Goal: Task Accomplishment & Management: Complete application form

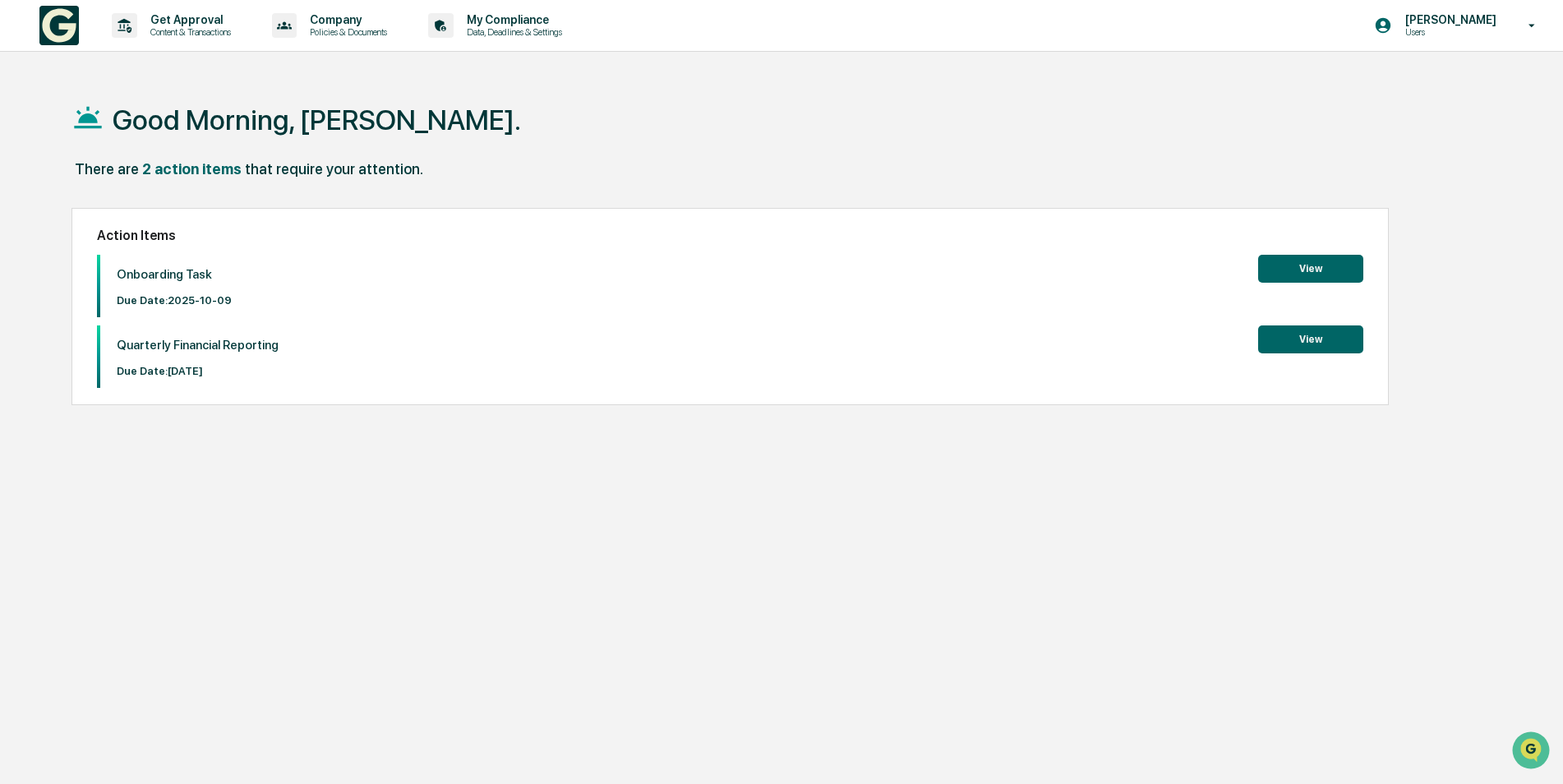
click at [1301, 268] on button "View" at bounding box center [1310, 268] width 105 height 28
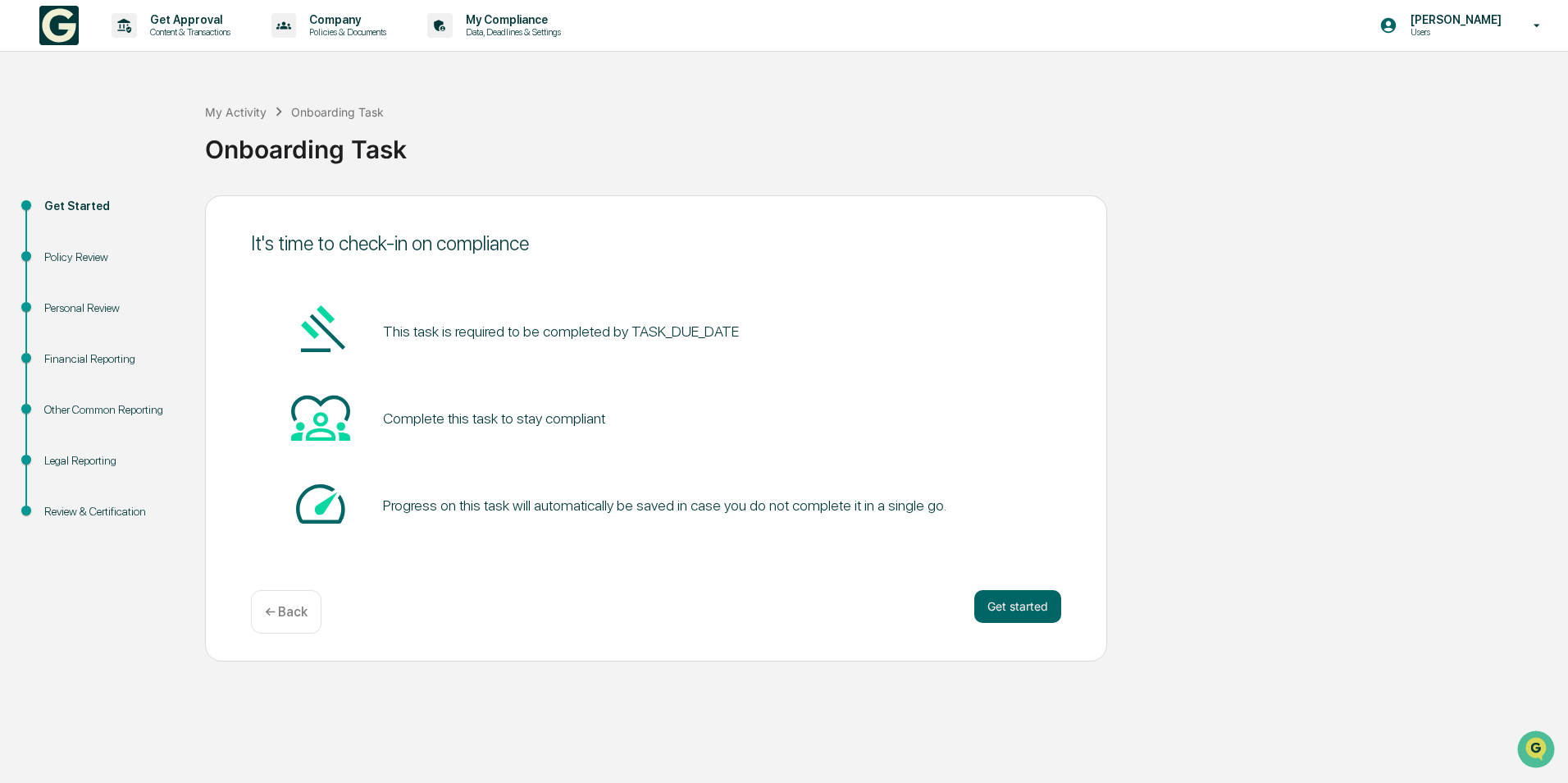
click at [996, 603] on button "Get started" at bounding box center [1018, 606] width 87 height 33
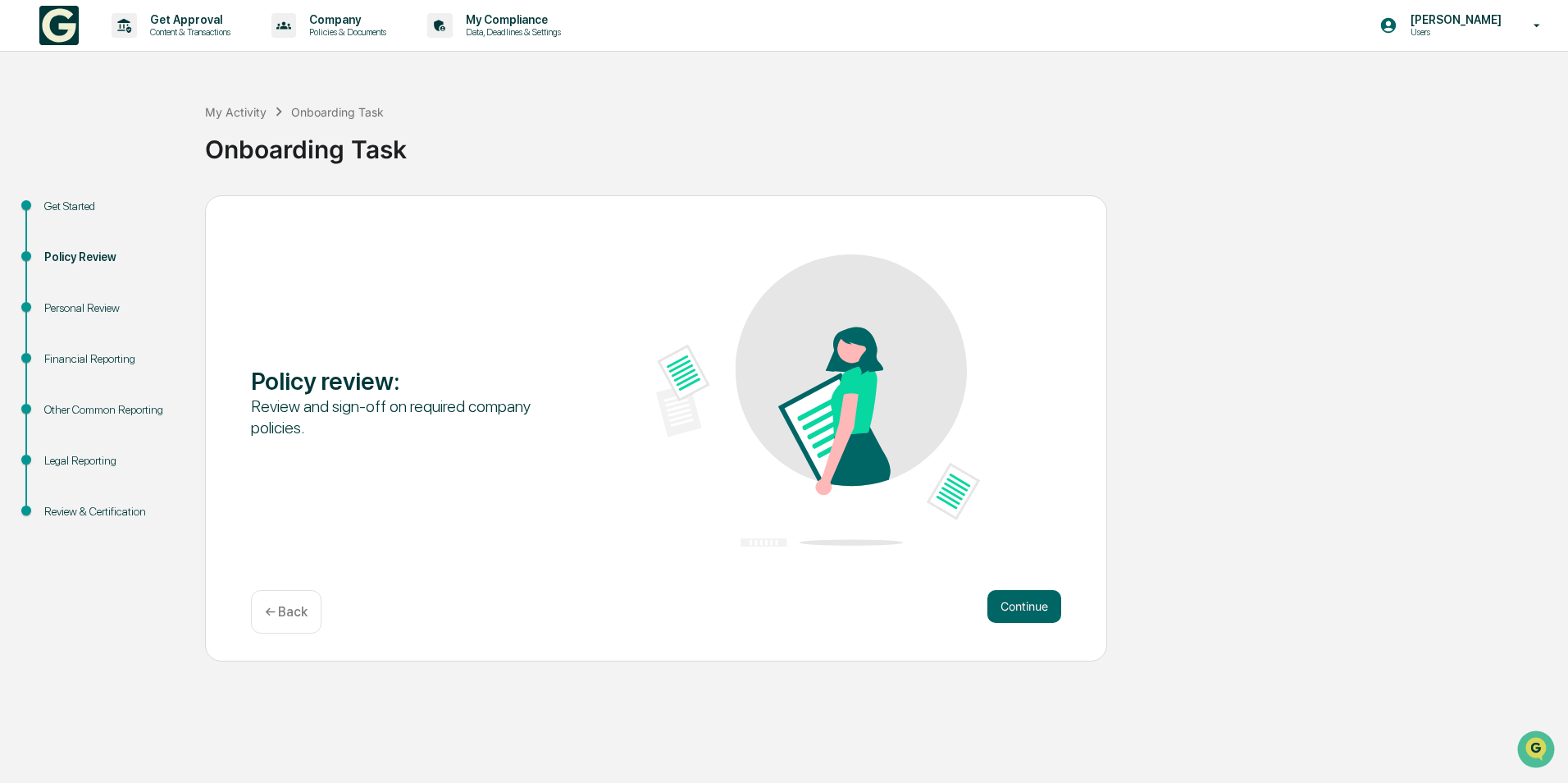
click at [1005, 603] on button "Continue" at bounding box center [1025, 606] width 74 height 33
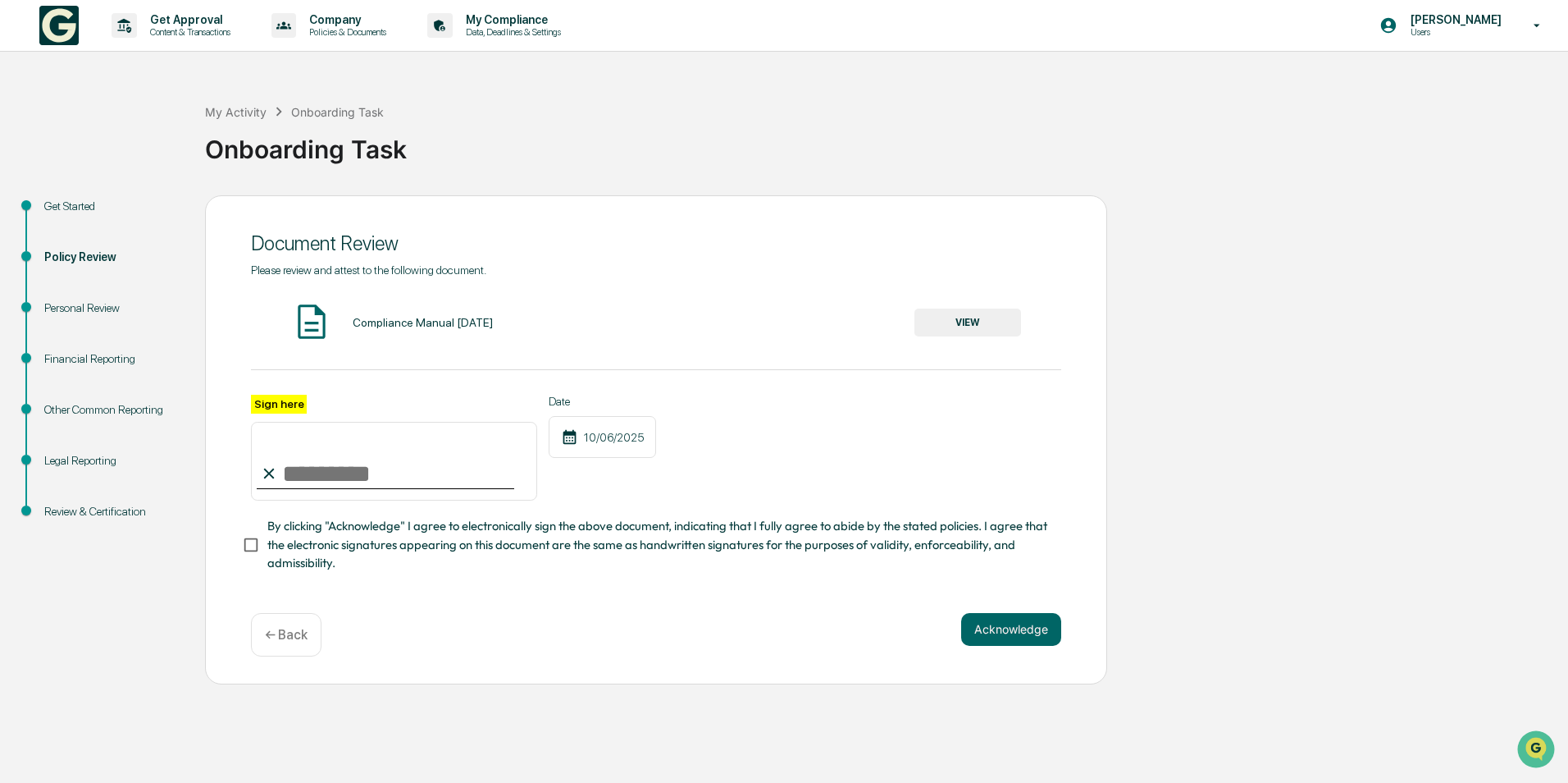
click at [952, 317] on button "VIEW" at bounding box center [968, 322] width 107 height 28
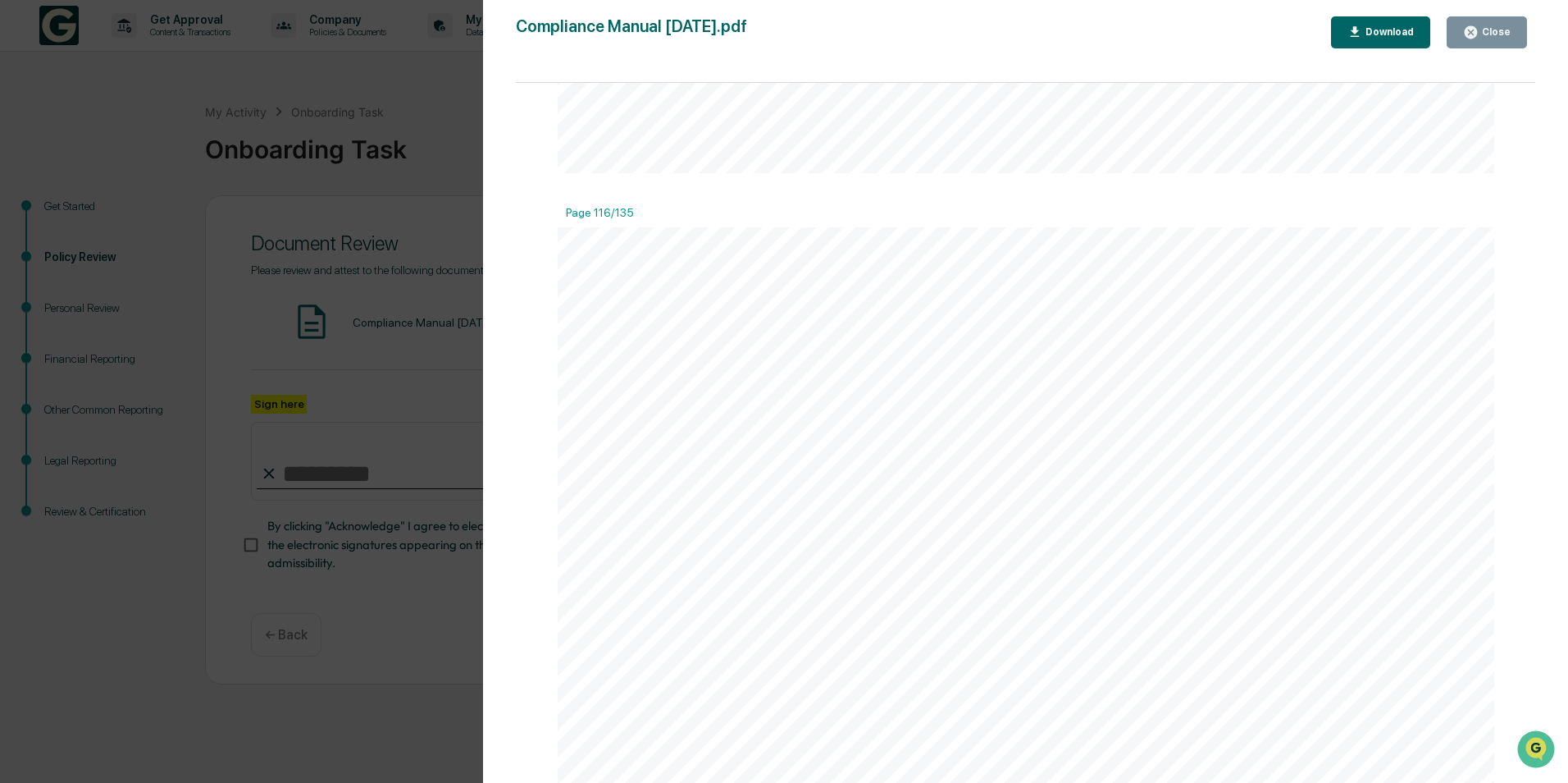
scroll to position [148060, 0]
click at [1382, 33] on div "Download" at bounding box center [1387, 32] width 52 height 12
click at [966, 200] on div "1 Compliance Policies & Procedures Manual for [PERSON_NAME] Financial Advisors,…" at bounding box center [1026, 727] width 937 height 1213
click at [1484, 35] on div "Close" at bounding box center [1494, 32] width 32 height 12
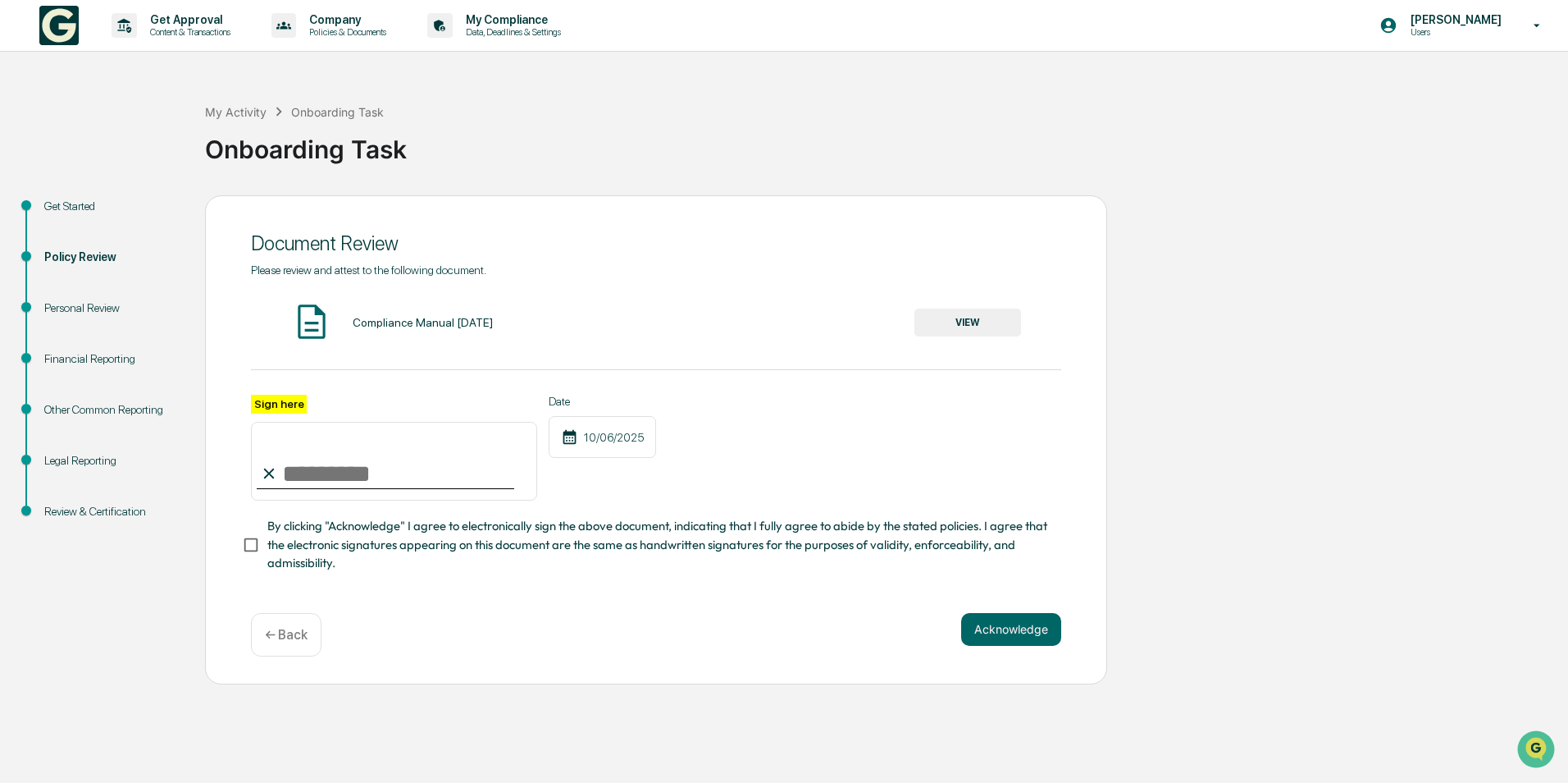
click at [328, 475] on input "Sign here" at bounding box center [394, 460] width 286 height 79
type input "**********"
click at [1012, 627] on button "Acknowledge" at bounding box center [1011, 629] width 100 height 33
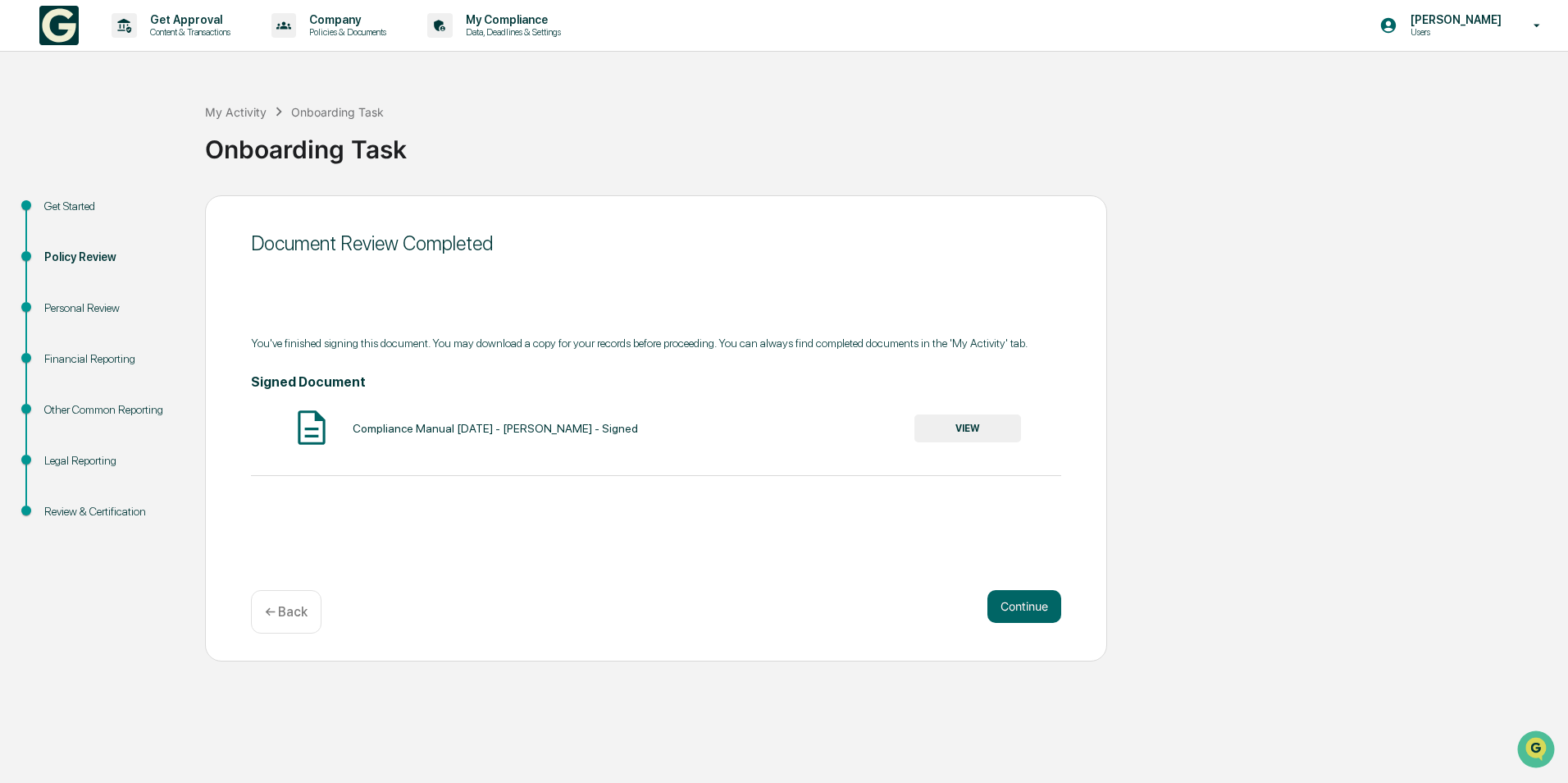
click at [962, 424] on button "VIEW" at bounding box center [968, 428] width 107 height 28
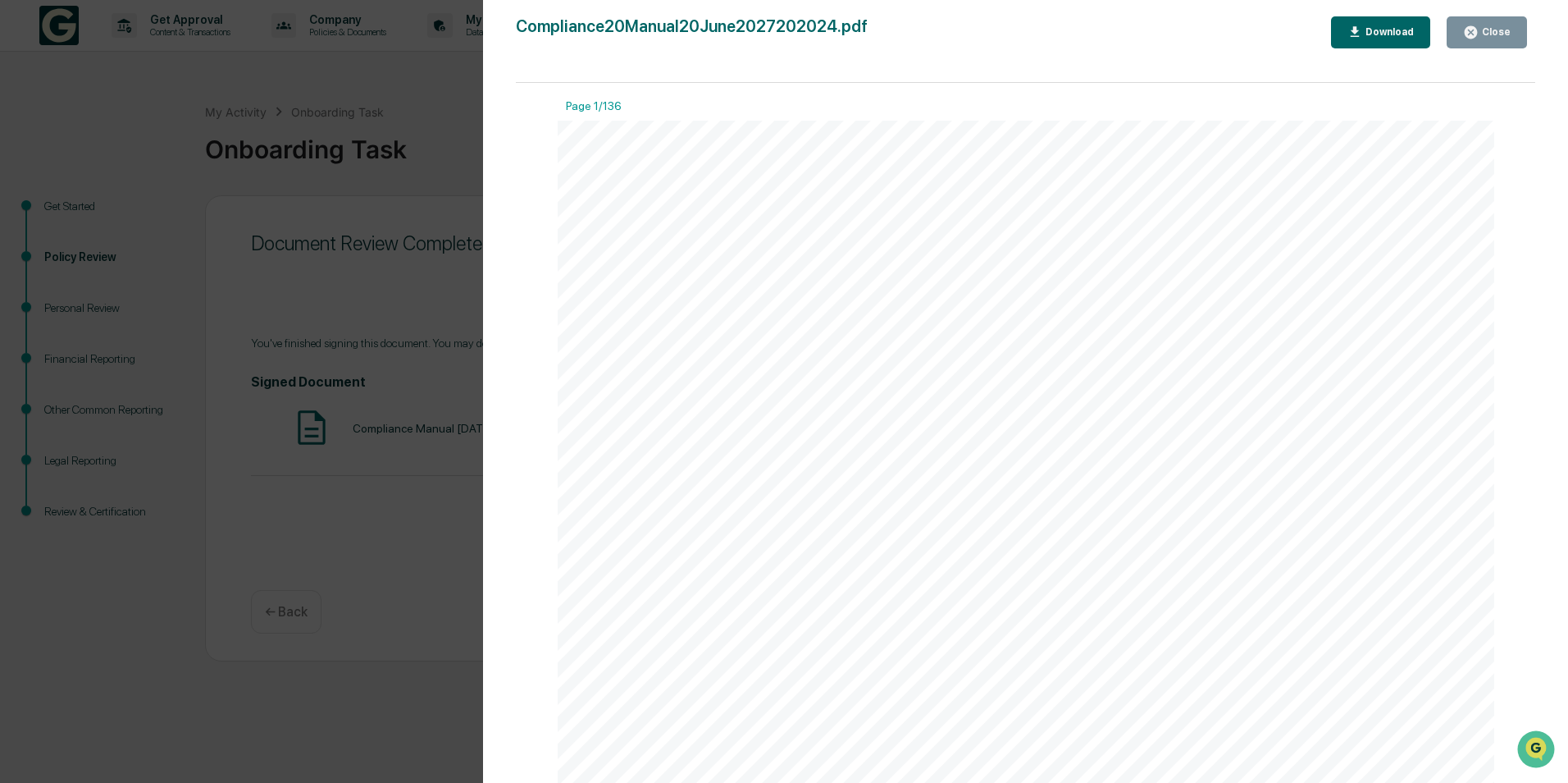
scroll to position [619, 0]
drag, startPoint x: 1529, startPoint y: 103, endPoint x: 33, endPoint y: 14, distance: 1498.6
click at [1390, 40] on div "Download" at bounding box center [1381, 32] width 67 height 15
click at [1477, 31] on icon "button" at bounding box center [1471, 33] width 13 height 13
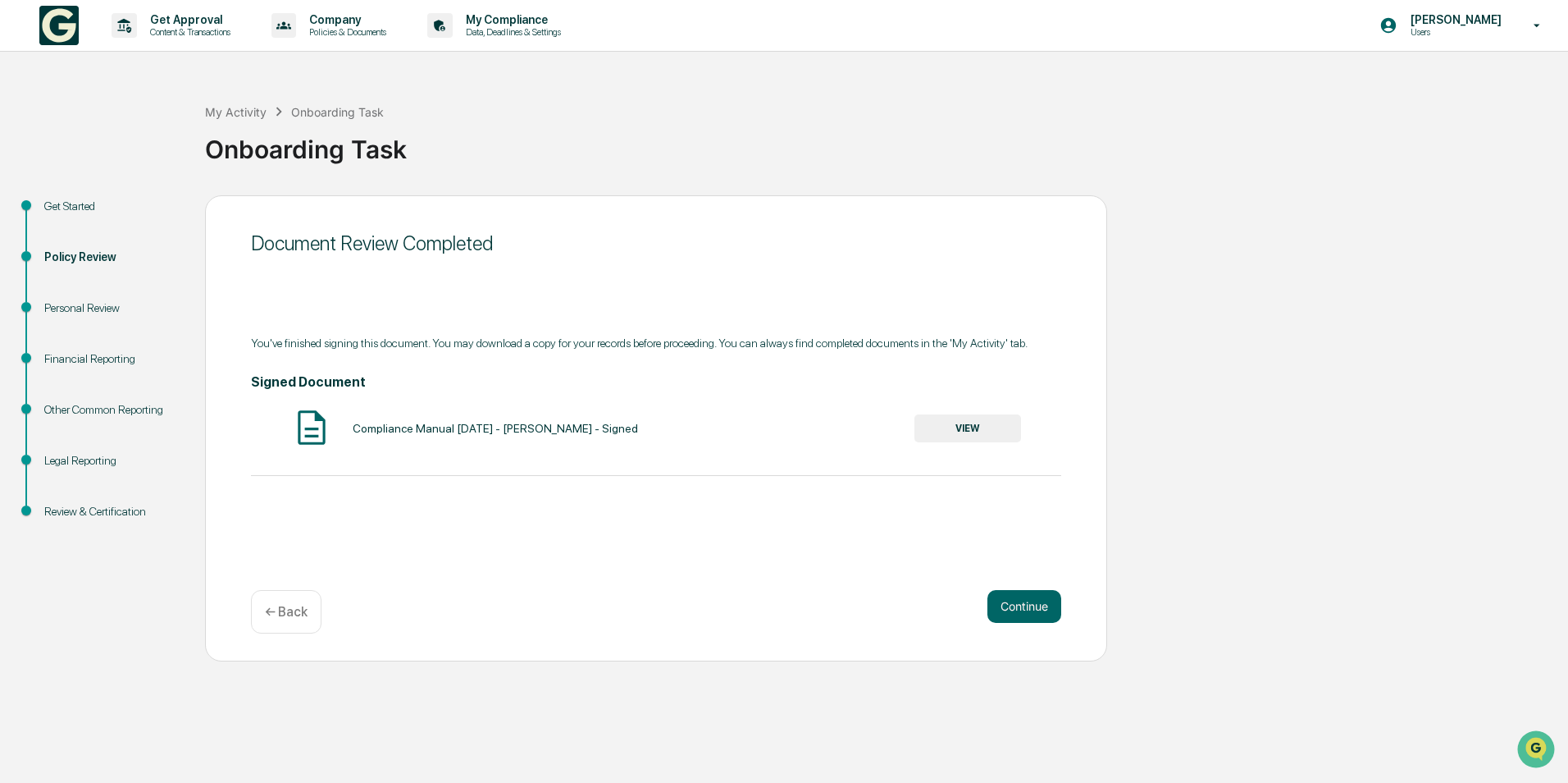
click at [1045, 600] on button "Continue" at bounding box center [1025, 606] width 74 height 33
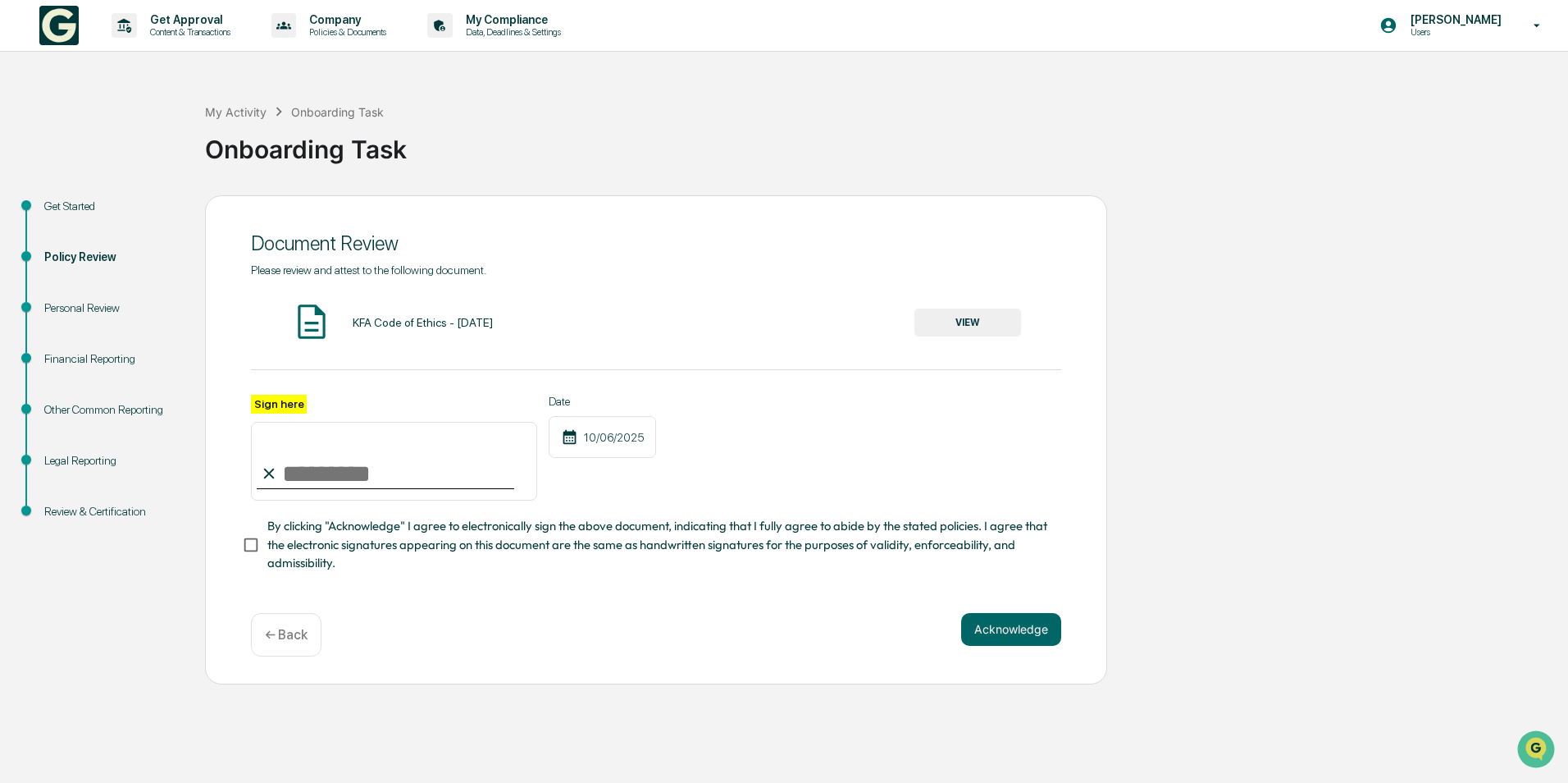
click at [940, 319] on button "VIEW" at bounding box center [968, 322] width 107 height 28
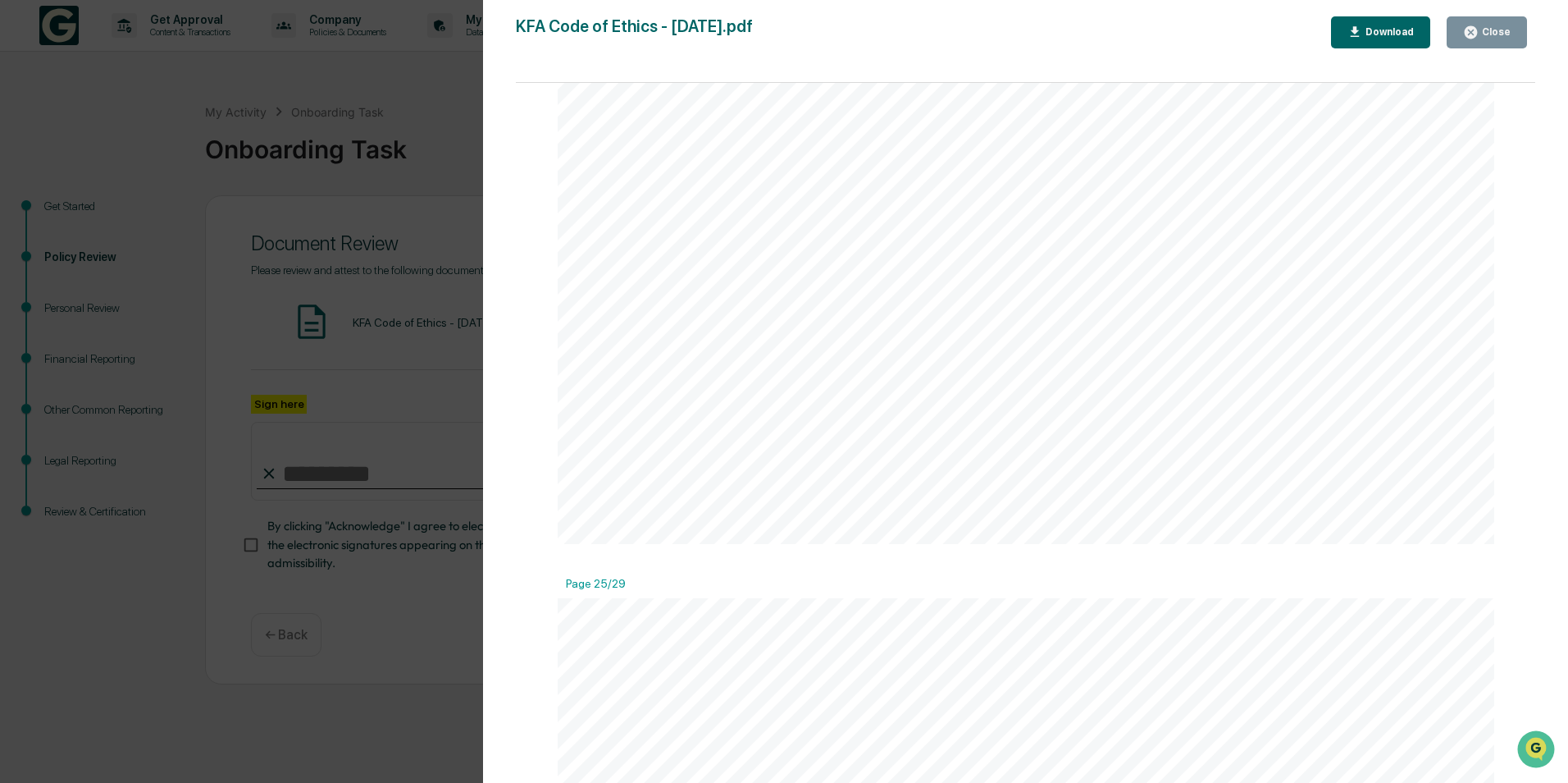
scroll to position [29796, 0]
click at [1497, 25] on div "Close" at bounding box center [1487, 32] width 48 height 15
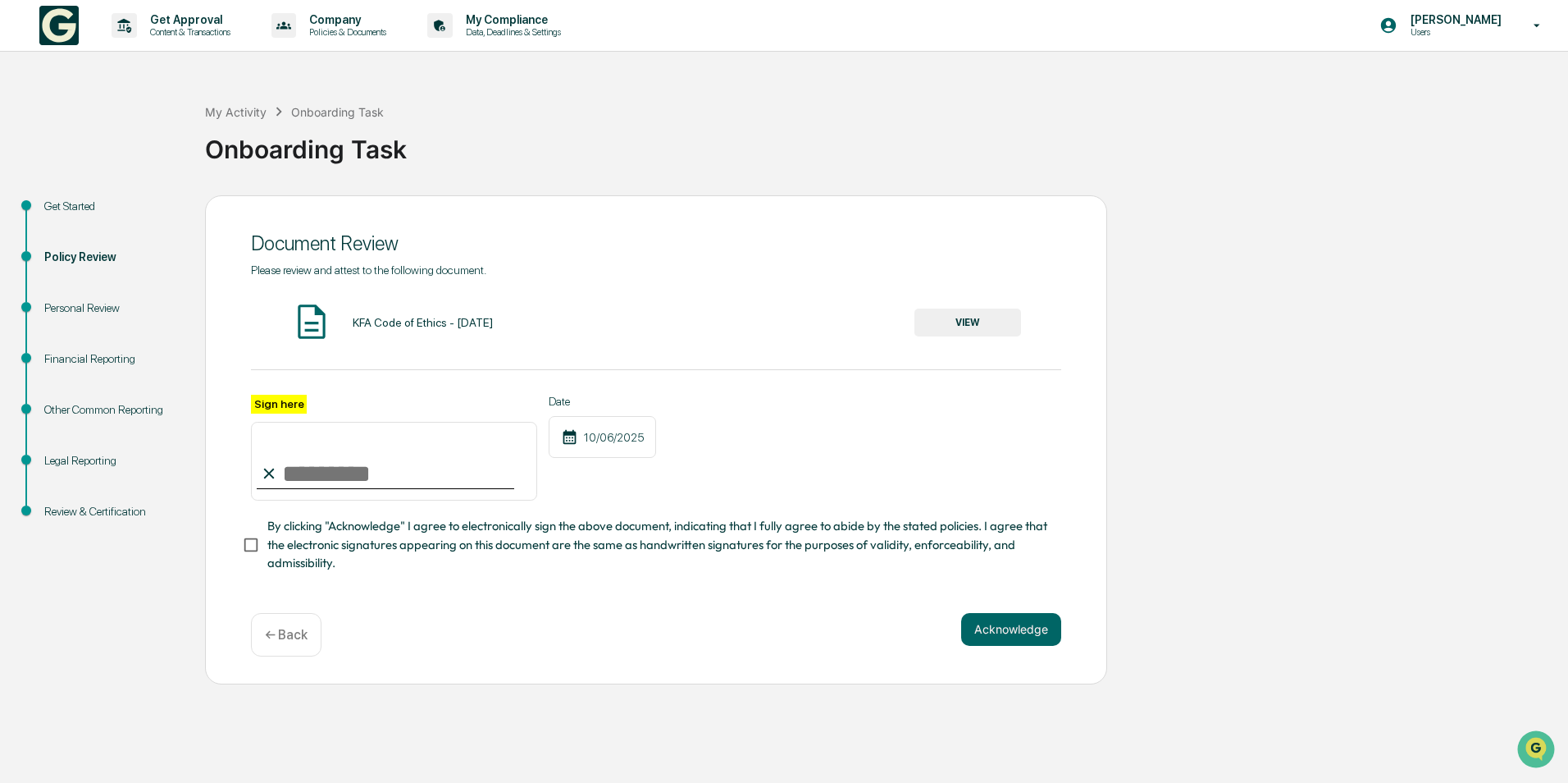
click at [329, 471] on input "Sign here" at bounding box center [394, 460] width 286 height 79
type input "**********"
click at [1004, 639] on button "Acknowledge" at bounding box center [1011, 629] width 100 height 33
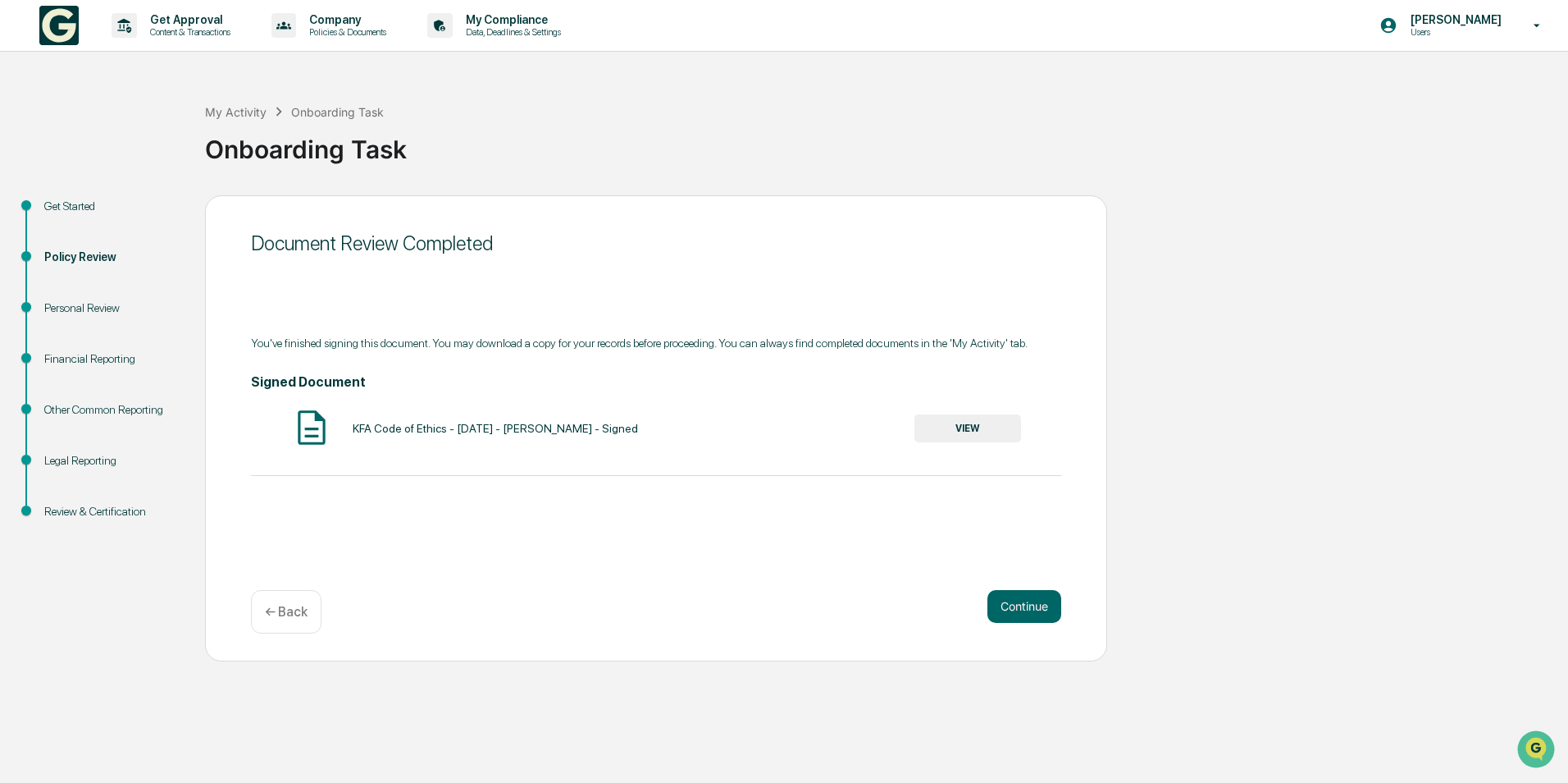
click at [953, 427] on button "VIEW" at bounding box center [968, 428] width 107 height 28
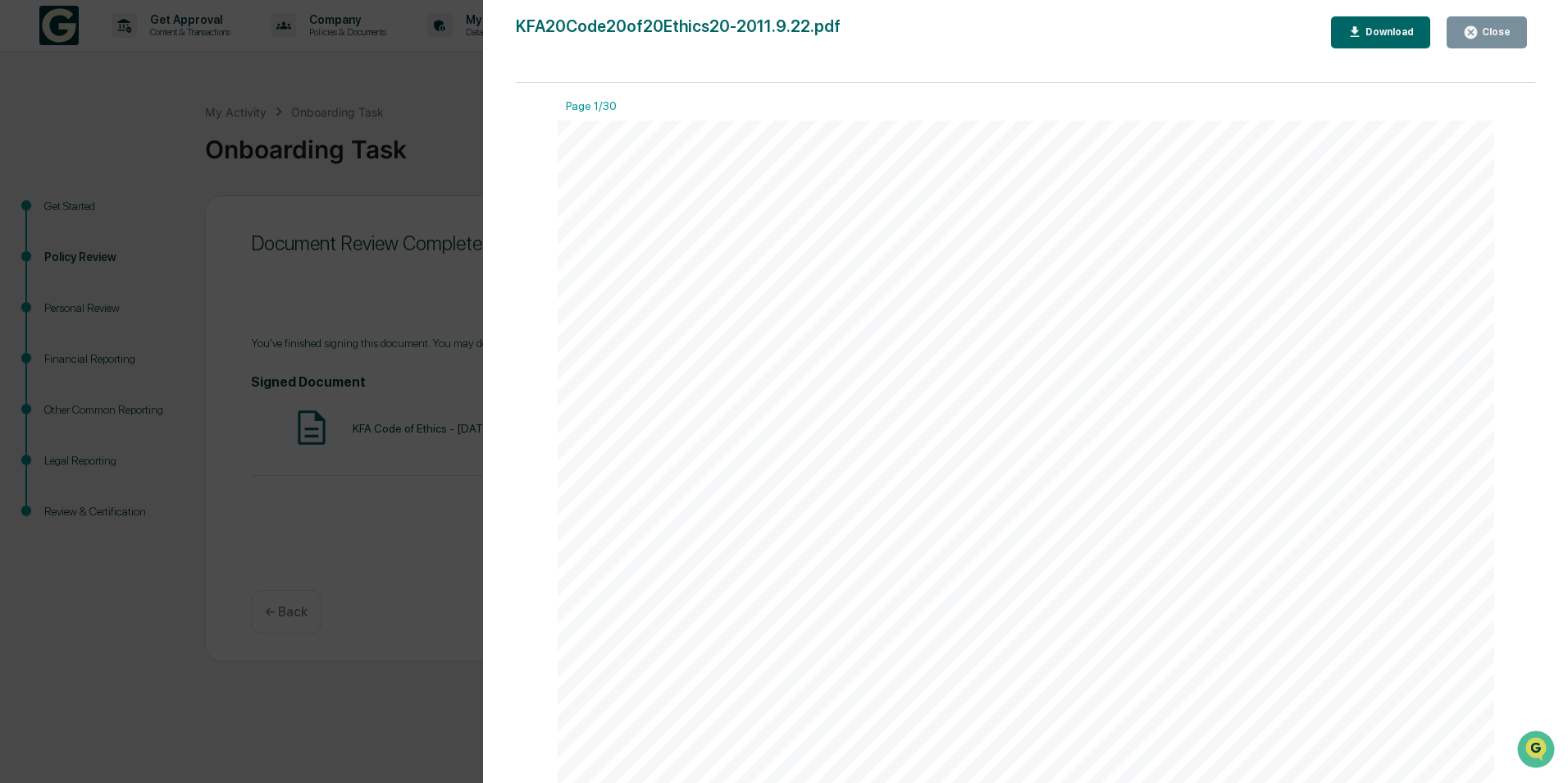
click at [1387, 31] on div "Download" at bounding box center [1387, 32] width 52 height 12
click at [1499, 32] on div "Close" at bounding box center [1494, 32] width 32 height 12
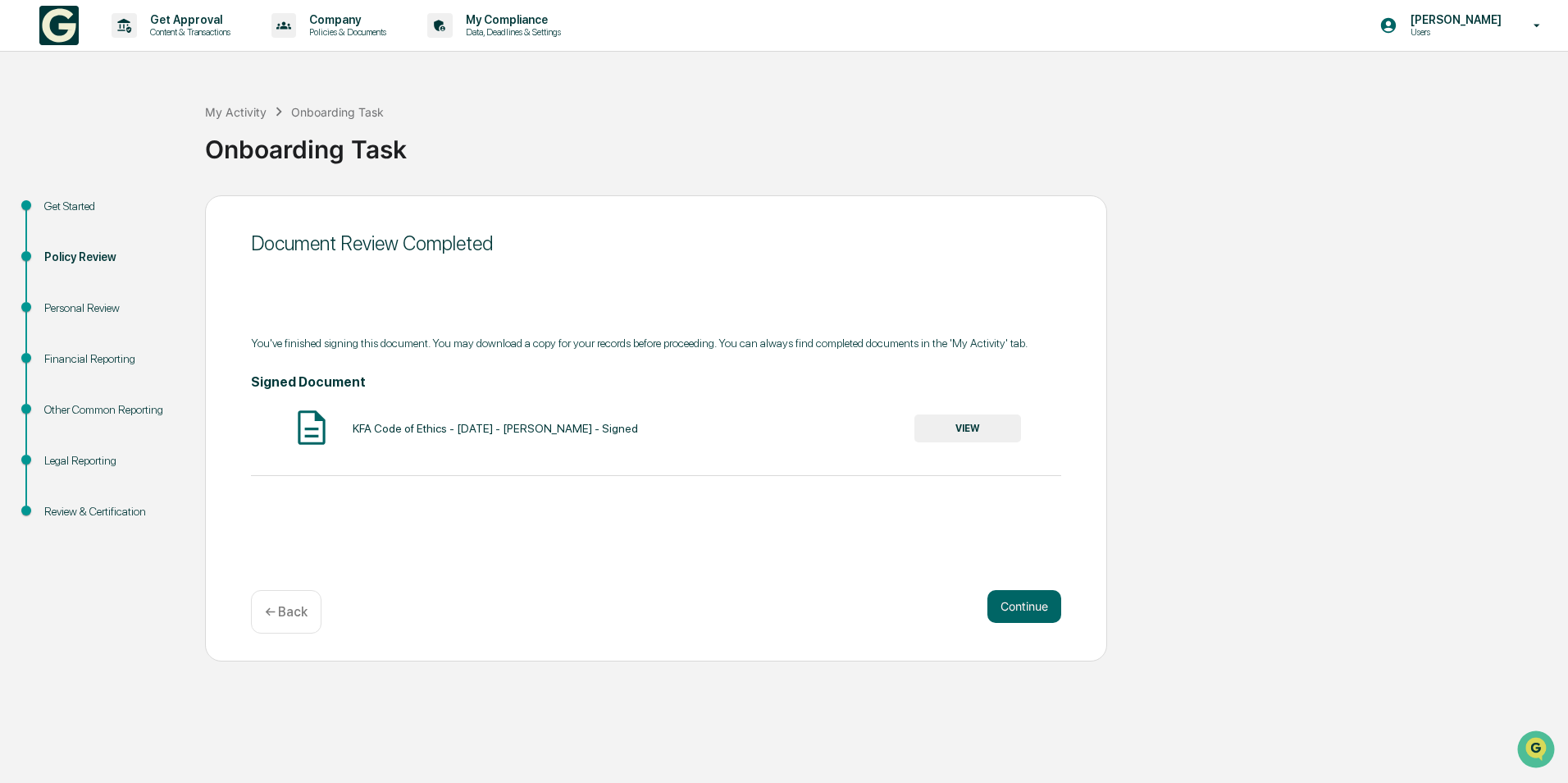
click at [1026, 597] on button "Continue" at bounding box center [1025, 606] width 74 height 33
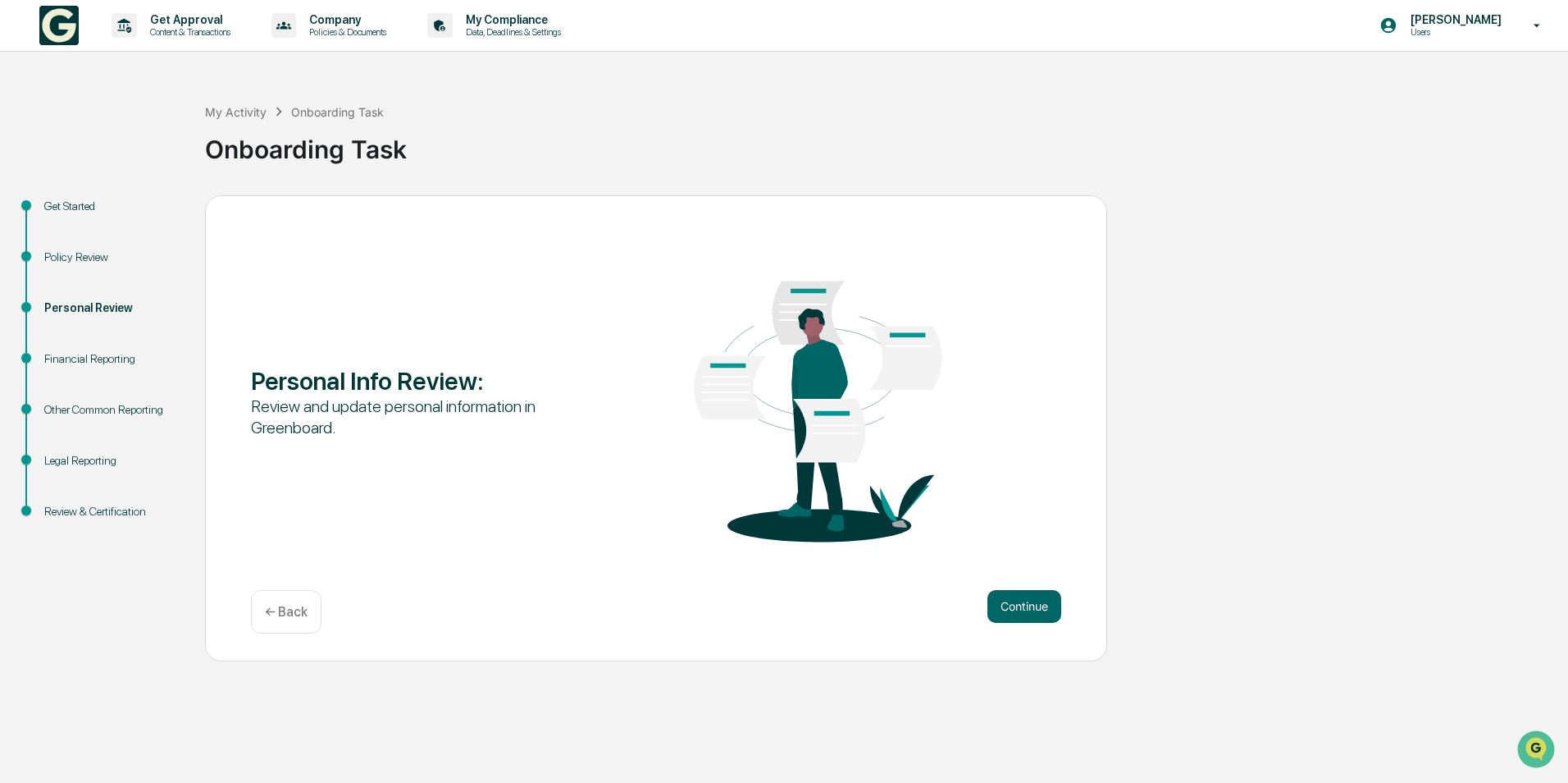
click at [1014, 592] on button "Continue" at bounding box center [1025, 606] width 74 height 33
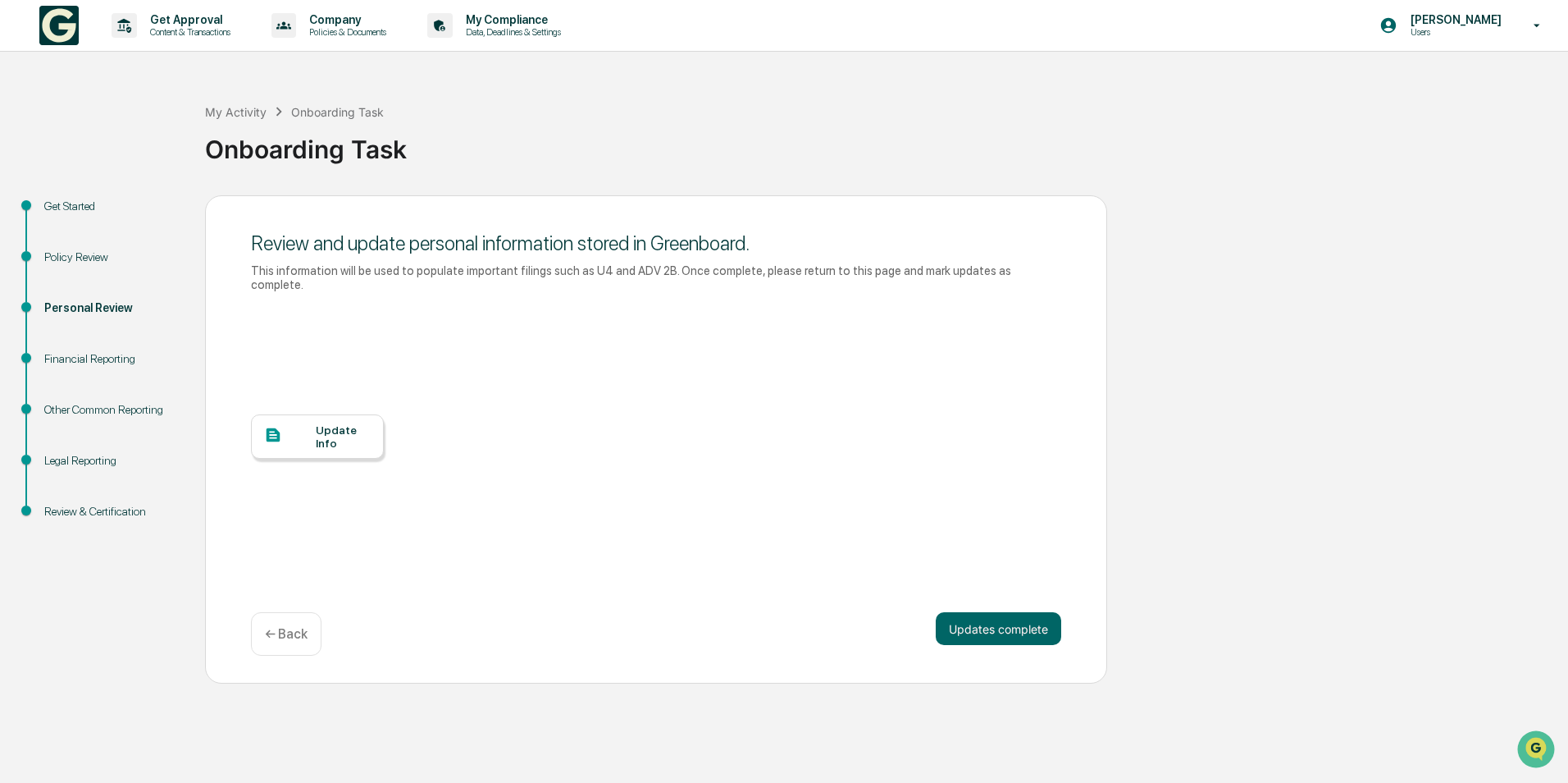
click at [358, 429] on div "Update Info" at bounding box center [343, 436] width 55 height 26
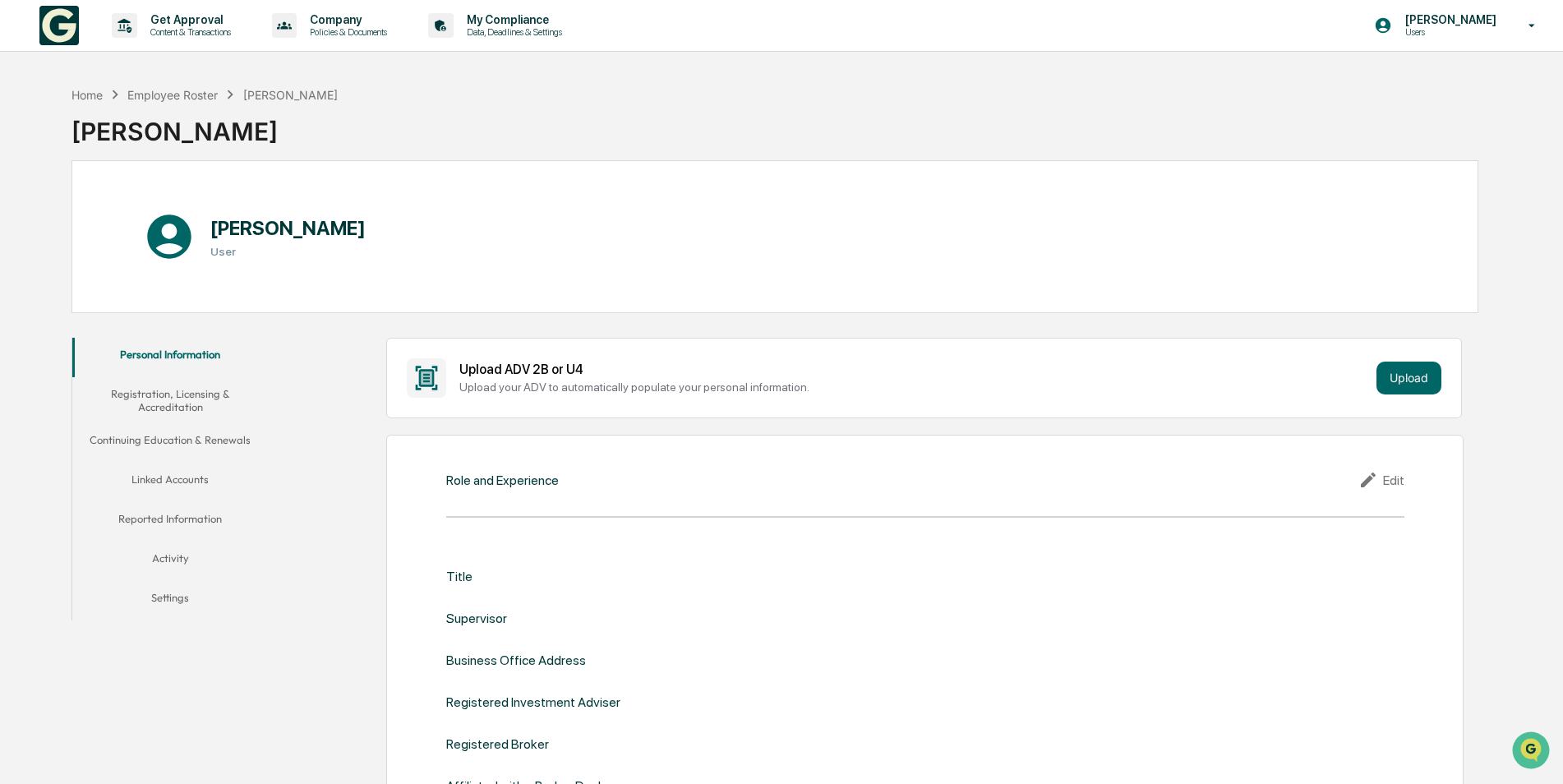
click at [181, 480] on button "Linked Accounts" at bounding box center [170, 483] width 197 height 40
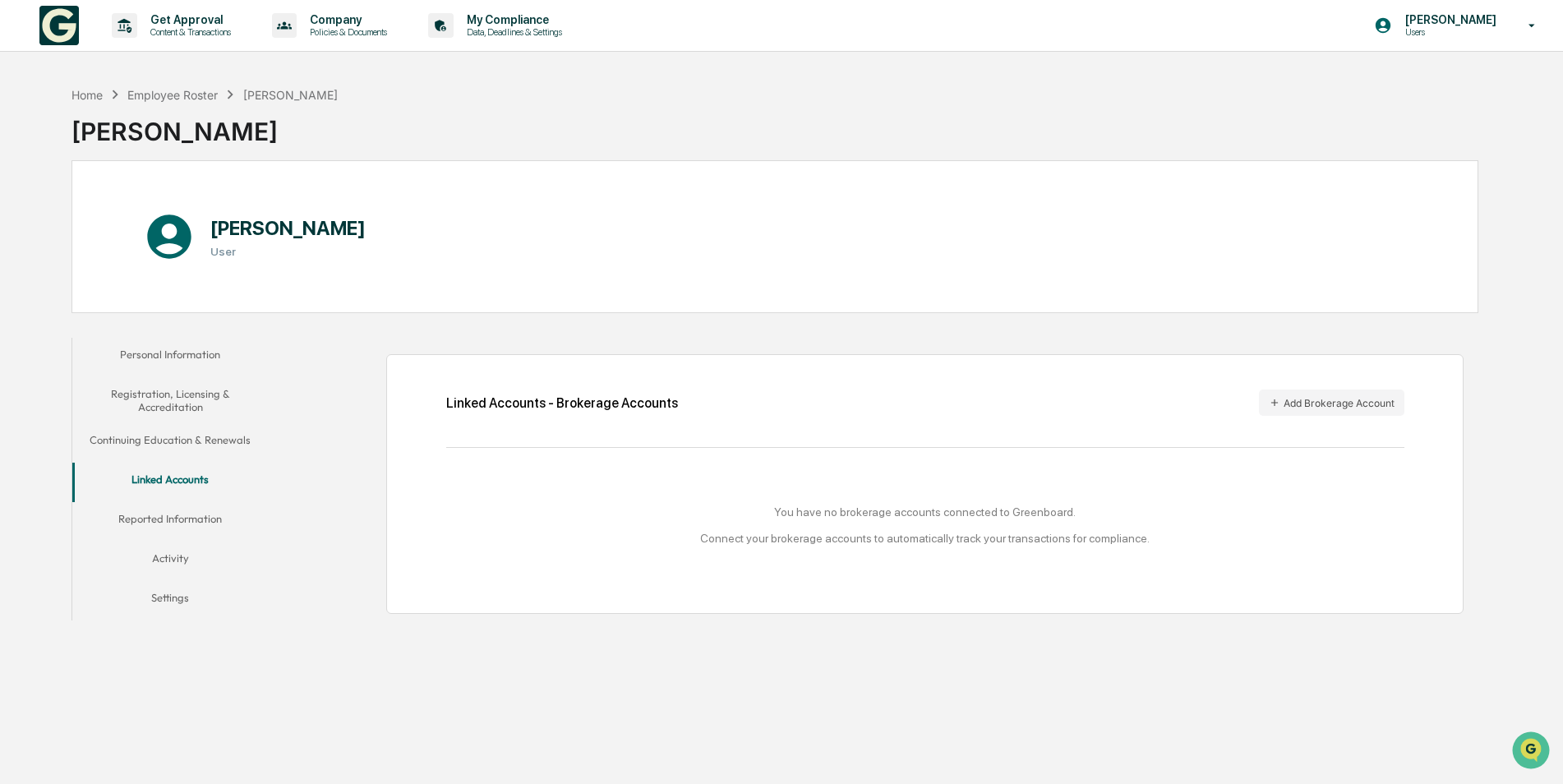
click at [1317, 398] on button "Add Brokerage Account" at bounding box center [1331, 402] width 146 height 26
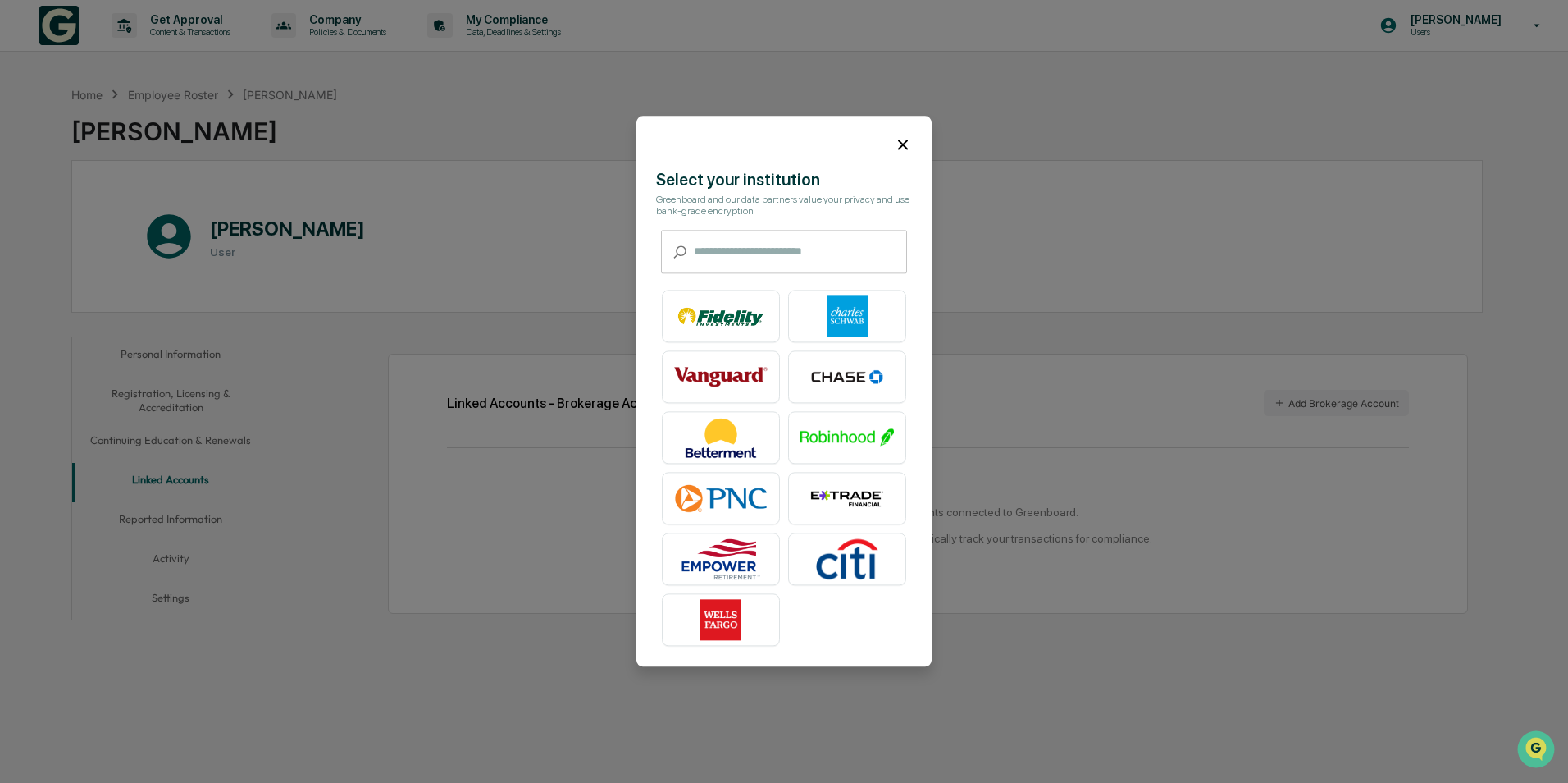
click at [717, 310] on img at bounding box center [720, 316] width 93 height 41
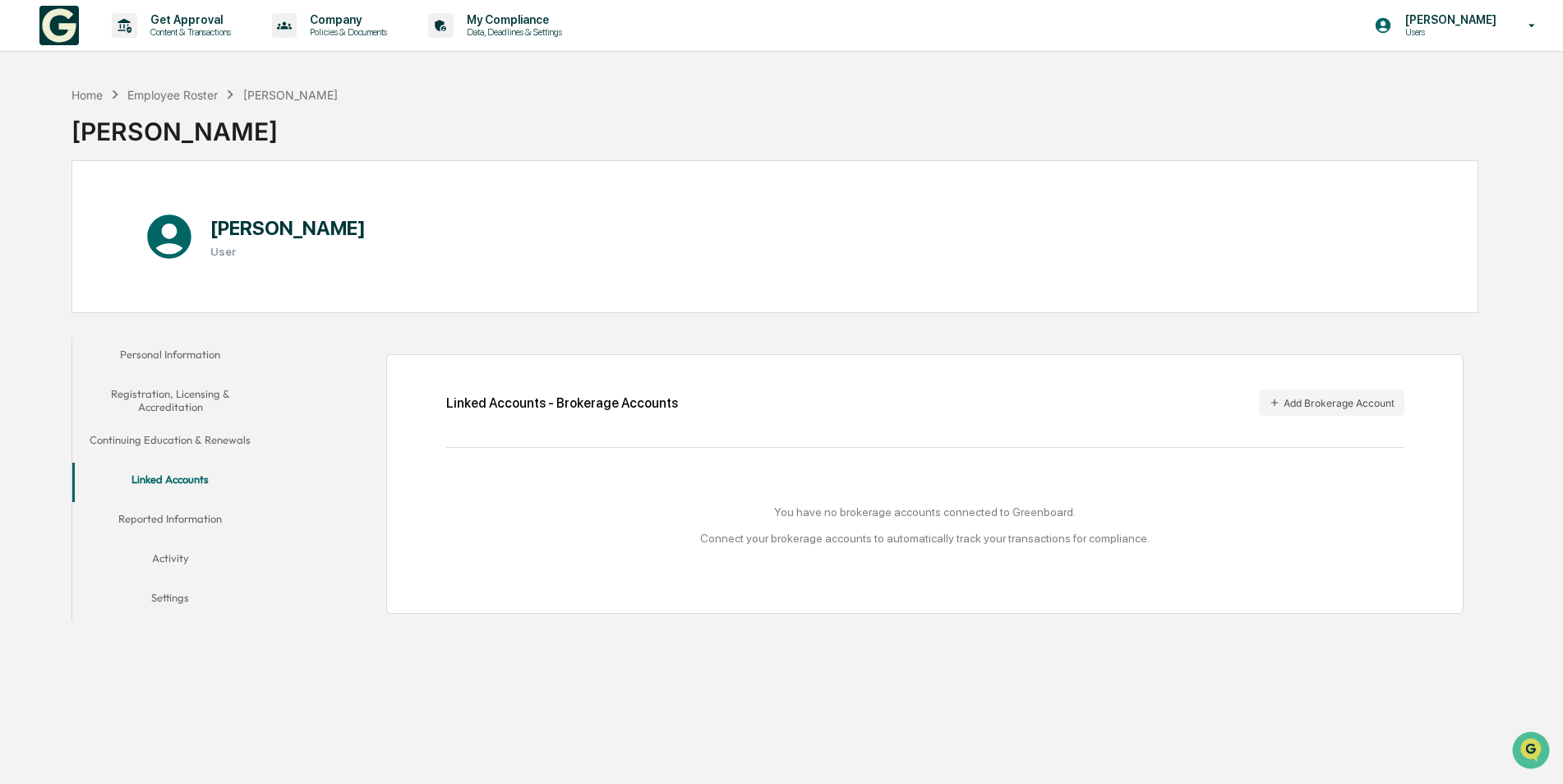
click at [535, 32] on p "Data, Deadlines & Settings" at bounding box center [512, 32] width 117 height 12
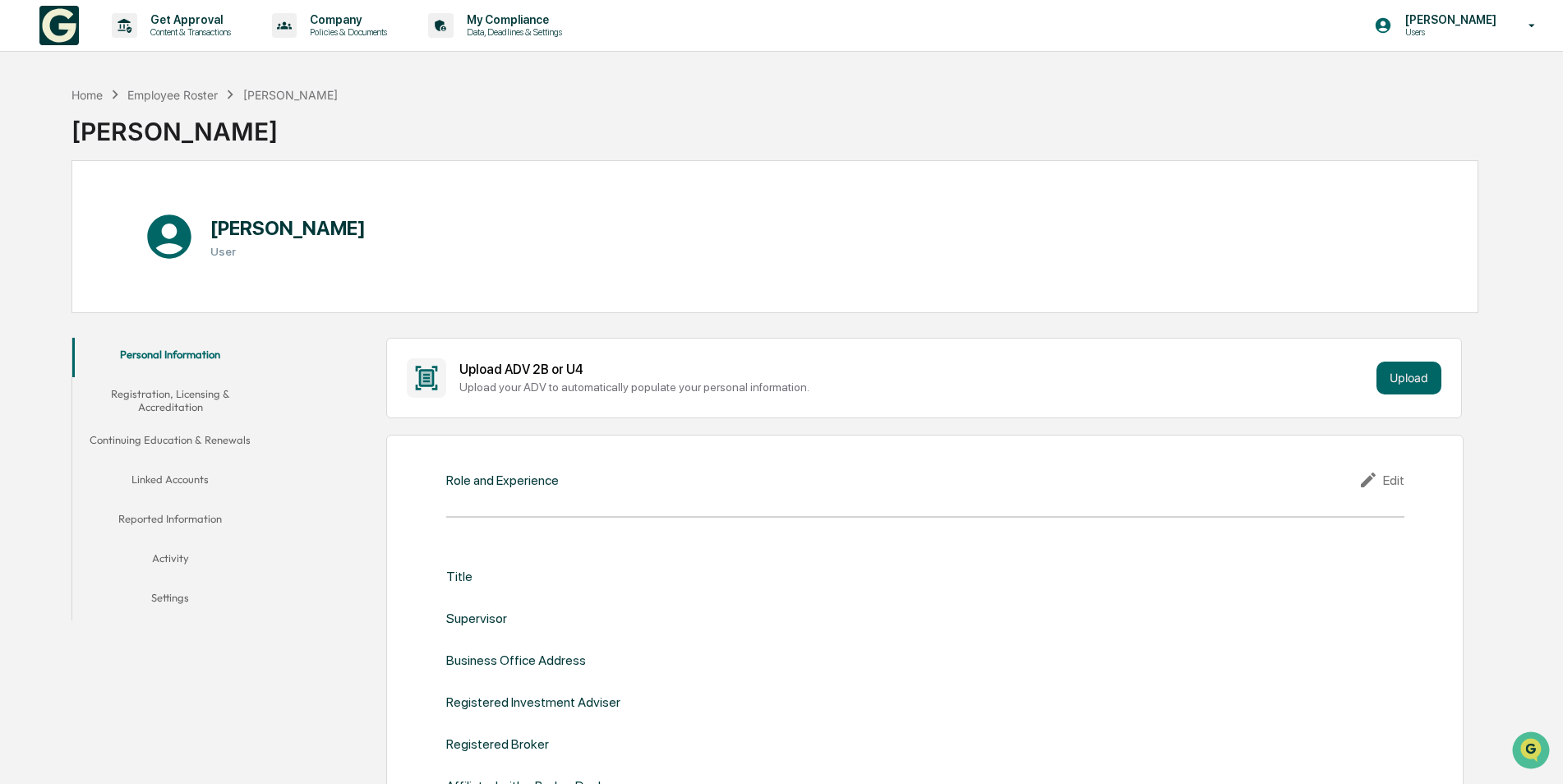
click at [62, 25] on img at bounding box center [60, 25] width 40 height 40
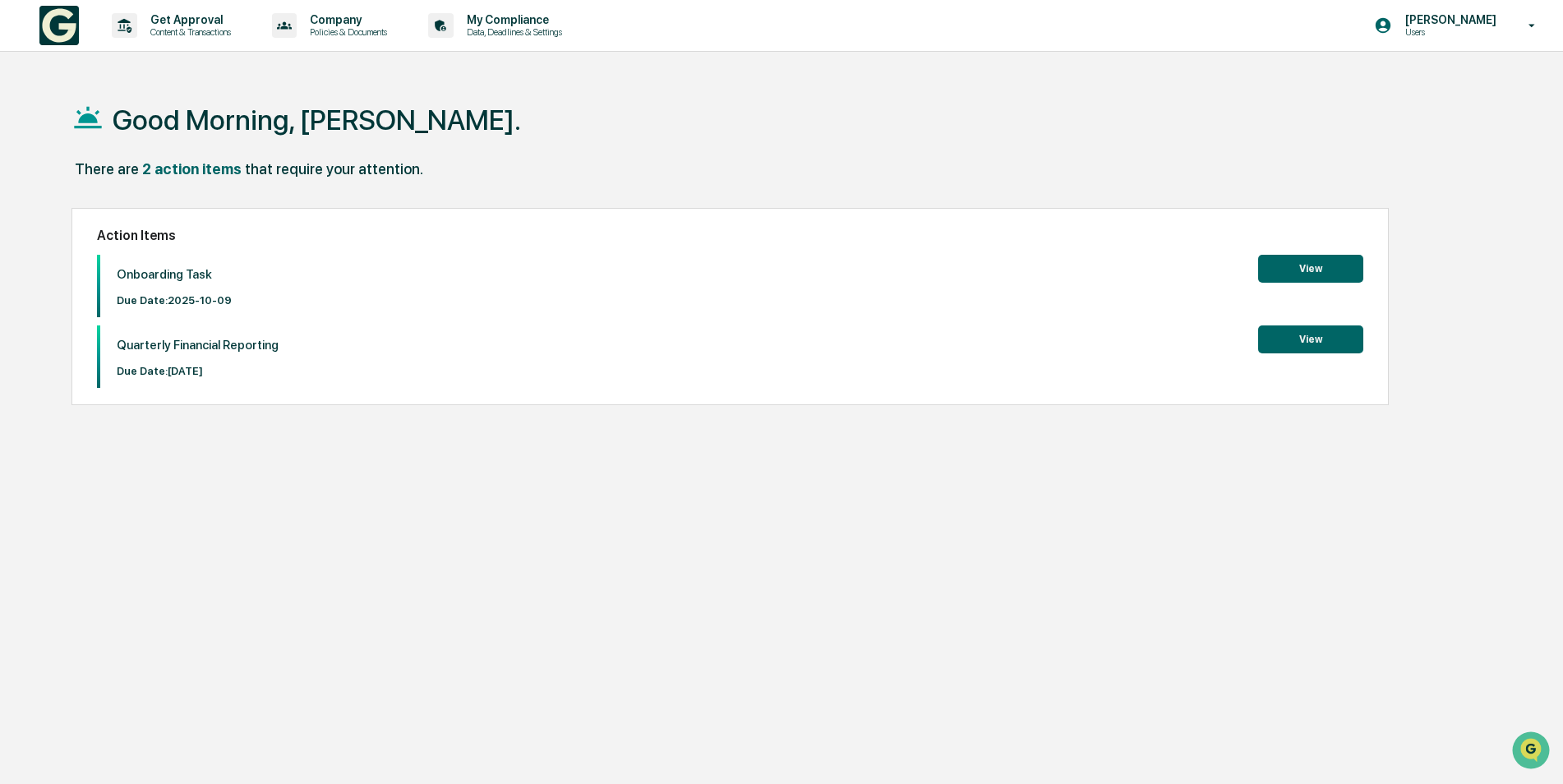
click at [1301, 260] on button "View" at bounding box center [1310, 268] width 105 height 28
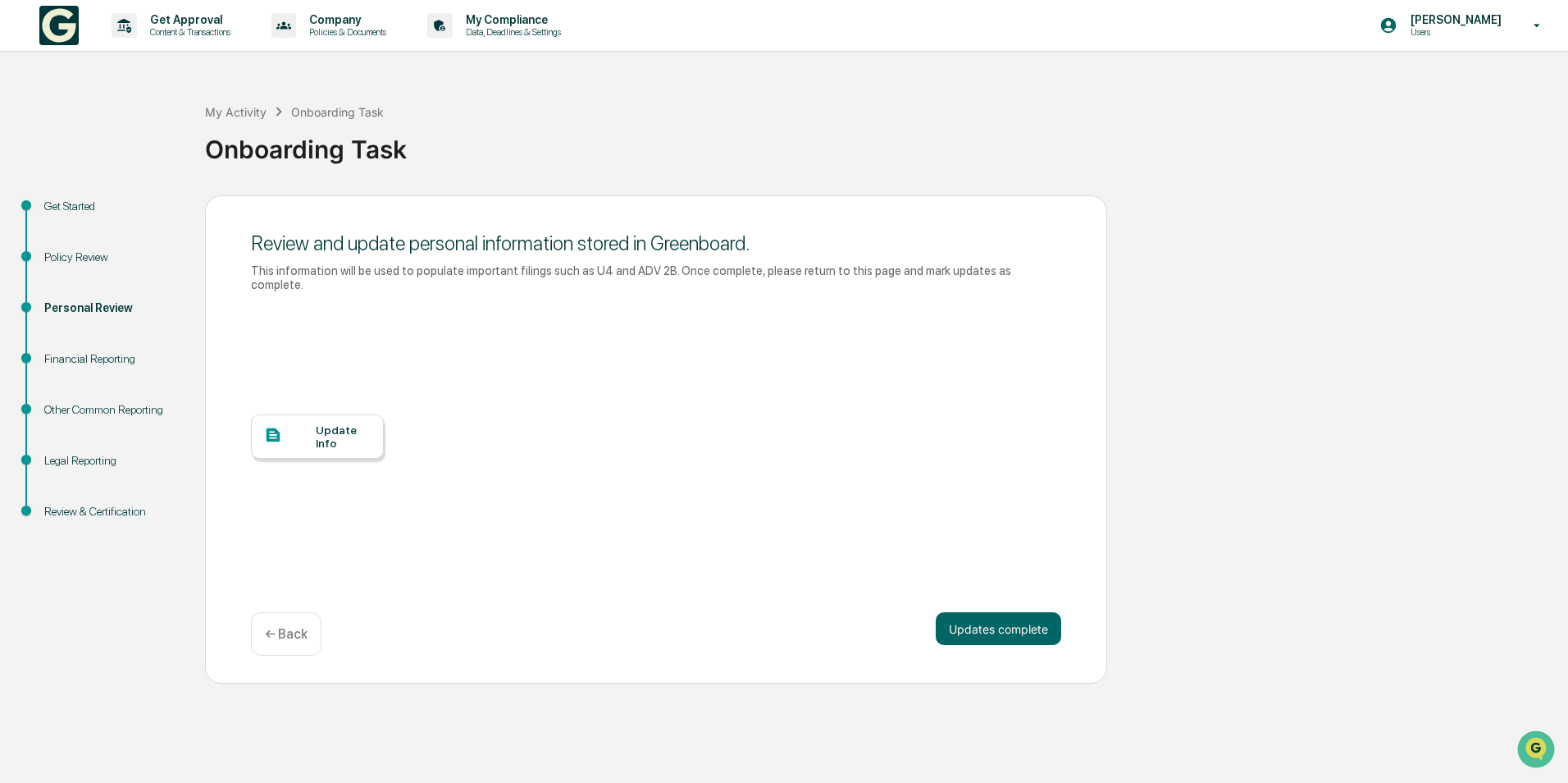
click at [85, 458] on div "Legal Reporting" at bounding box center [111, 460] width 135 height 17
click at [84, 359] on div "Financial Reporting" at bounding box center [111, 358] width 135 height 17
click at [1538, 26] on icon at bounding box center [1537, 25] width 6 height 4
click at [1394, 82] on li "Logout" at bounding box center [1440, 83] width 230 height 31
